Goal: Obtain resource: Obtain resource

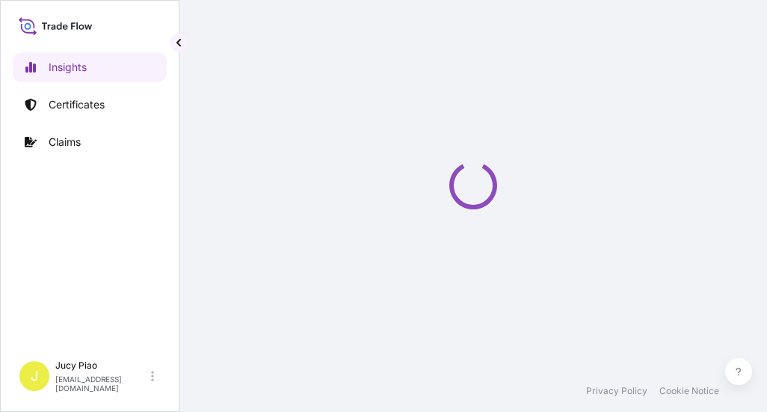
select select "2025"
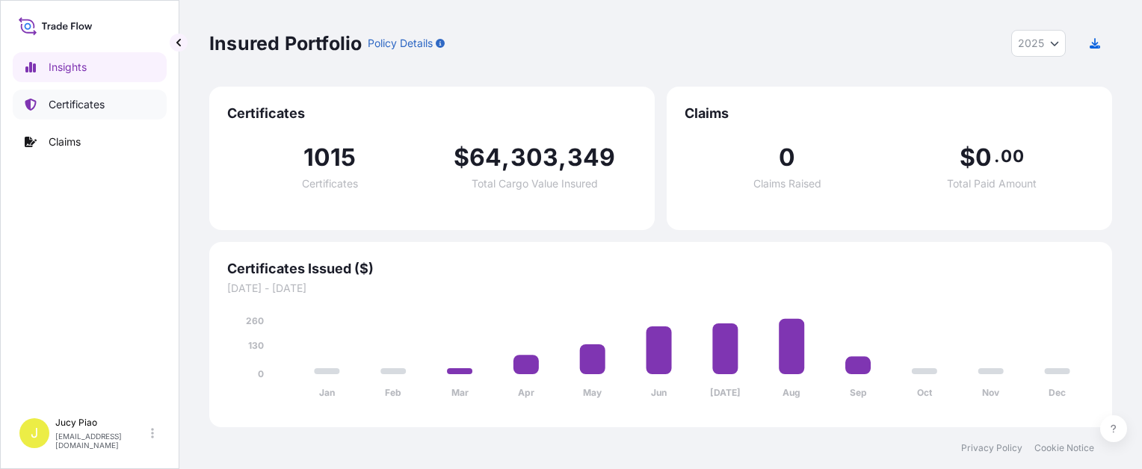
click at [84, 100] on p "Certificates" at bounding box center [77, 104] width 56 height 15
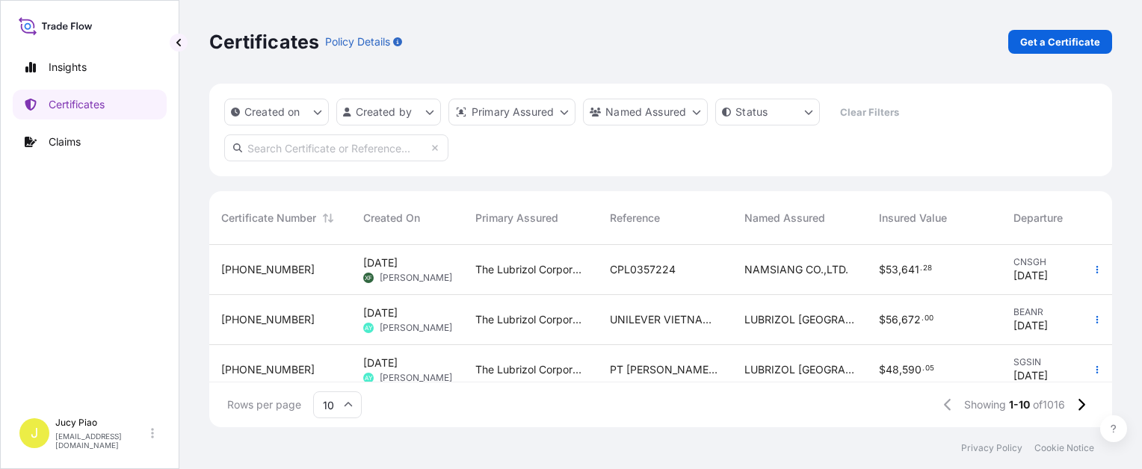
click at [472, 272] on div "The Lubrizol Corporation" at bounding box center [531, 270] width 135 height 50
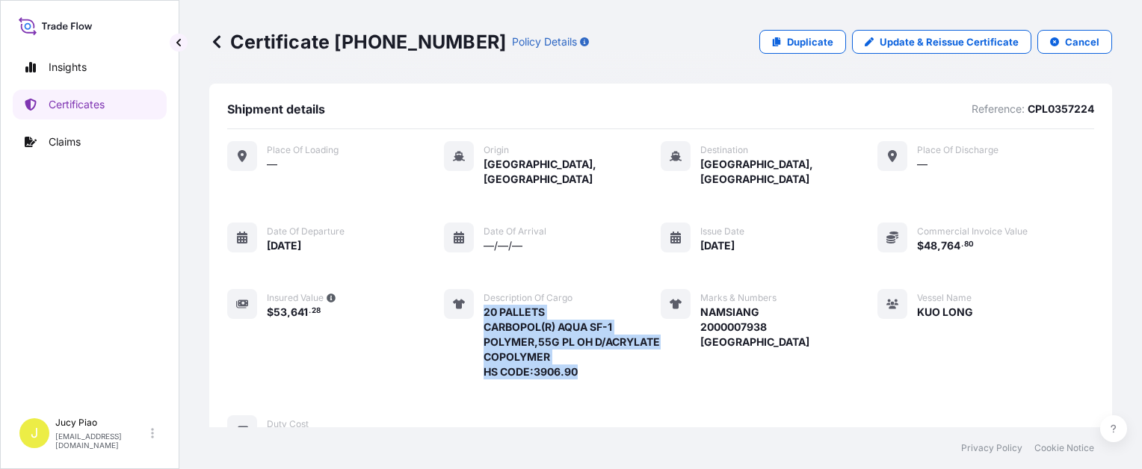
drag, startPoint x: 475, startPoint y: 339, endPoint x: 588, endPoint y: 357, distance: 114.3
click at [588, 357] on div "Description of cargo 20 PALLETS CARBOPOL(R) AQUA SF-1 POLYMER,55G PL OH D/ACRYL…" at bounding box center [552, 334] width 217 height 90
copy span "20 PALLETS CARBOPOL(R) AQUA SF-1 POLYMER,55G PL OH D/ACRYLATE COPOLYMER HS CODE…"
